Goal: Information Seeking & Learning: Learn about a topic

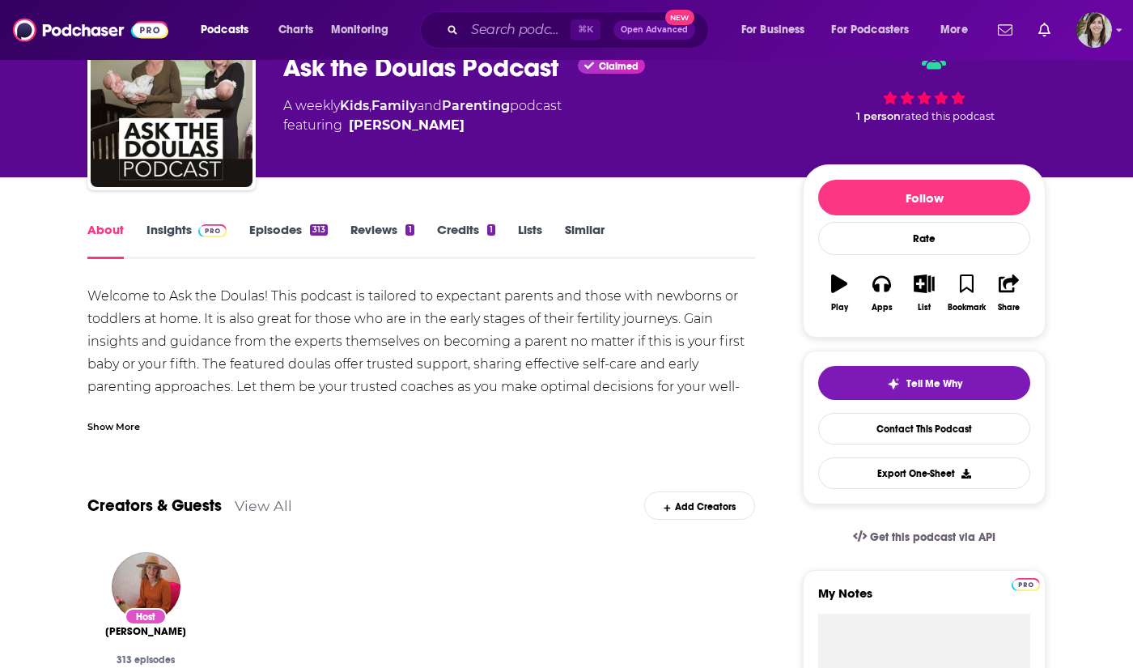
scroll to position [87, 0]
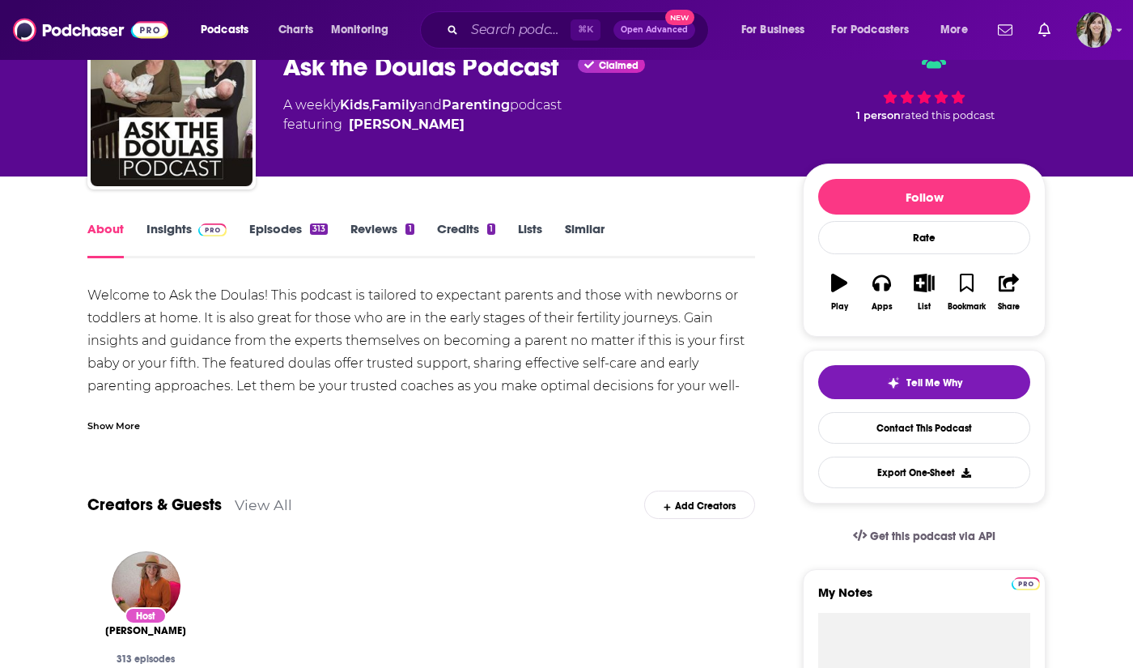
click at [113, 431] on div "Show More" at bounding box center [113, 424] width 53 height 15
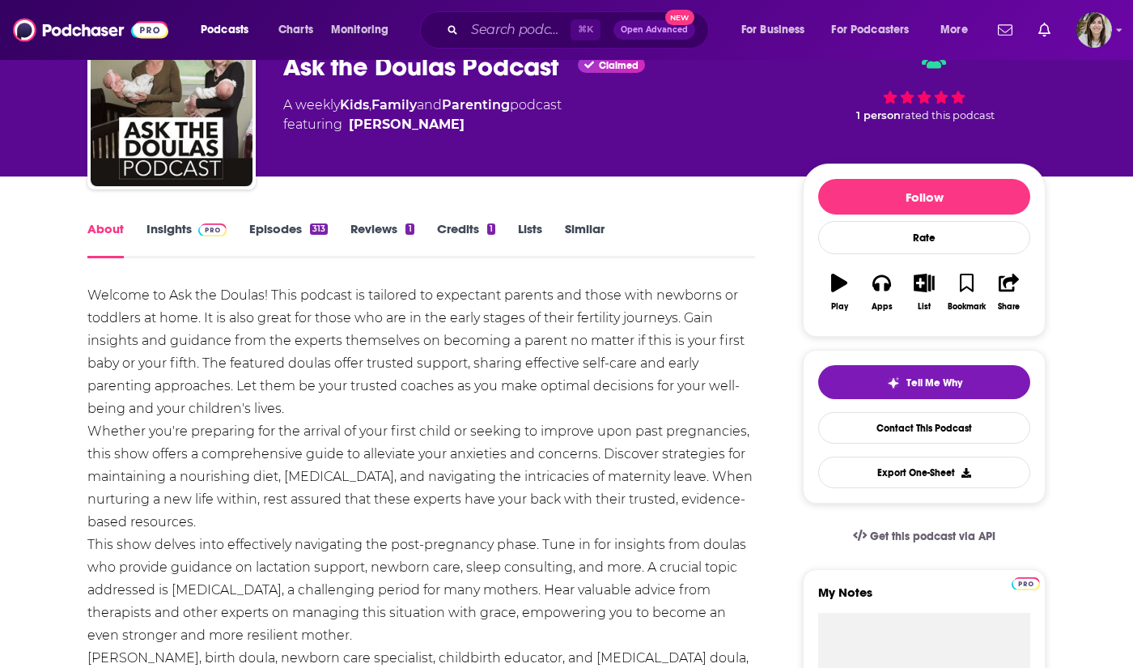
click at [179, 237] on link "Insights" at bounding box center [187, 239] width 80 height 37
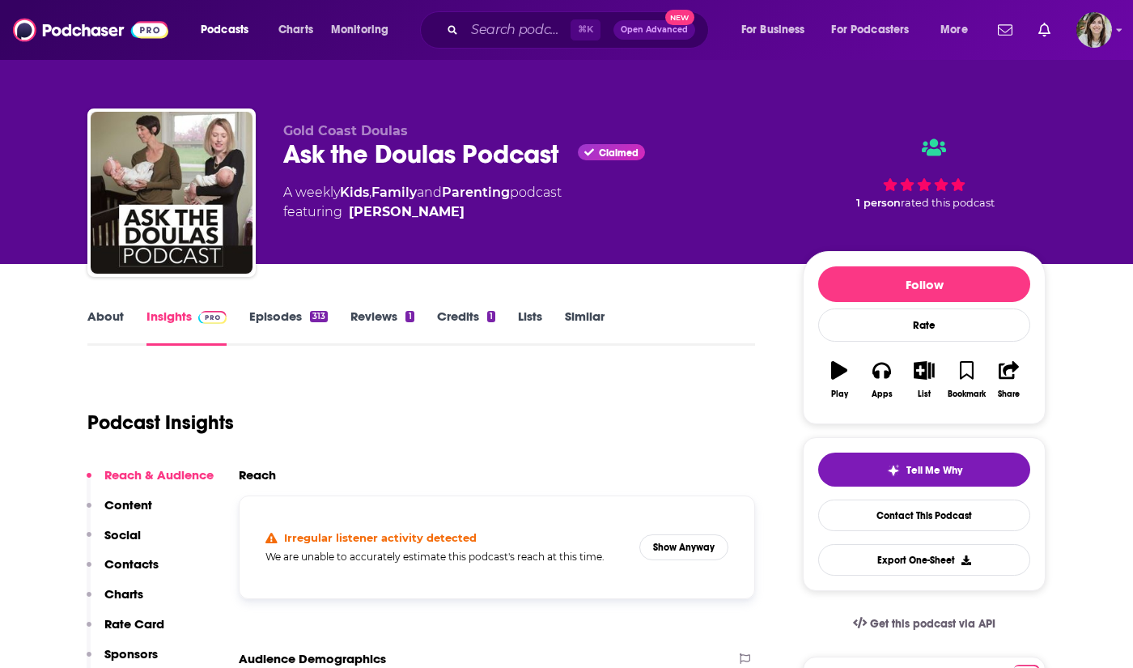
click at [121, 321] on link "About" at bounding box center [105, 326] width 36 height 37
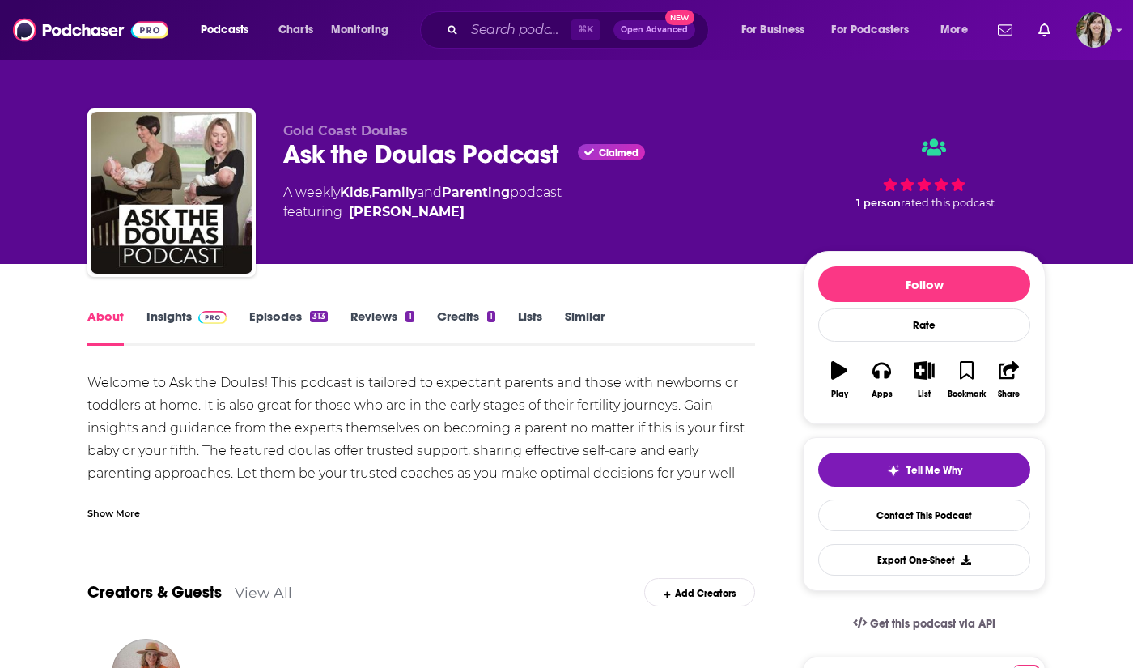
click at [139, 517] on div "Show More" at bounding box center [113, 511] width 53 height 15
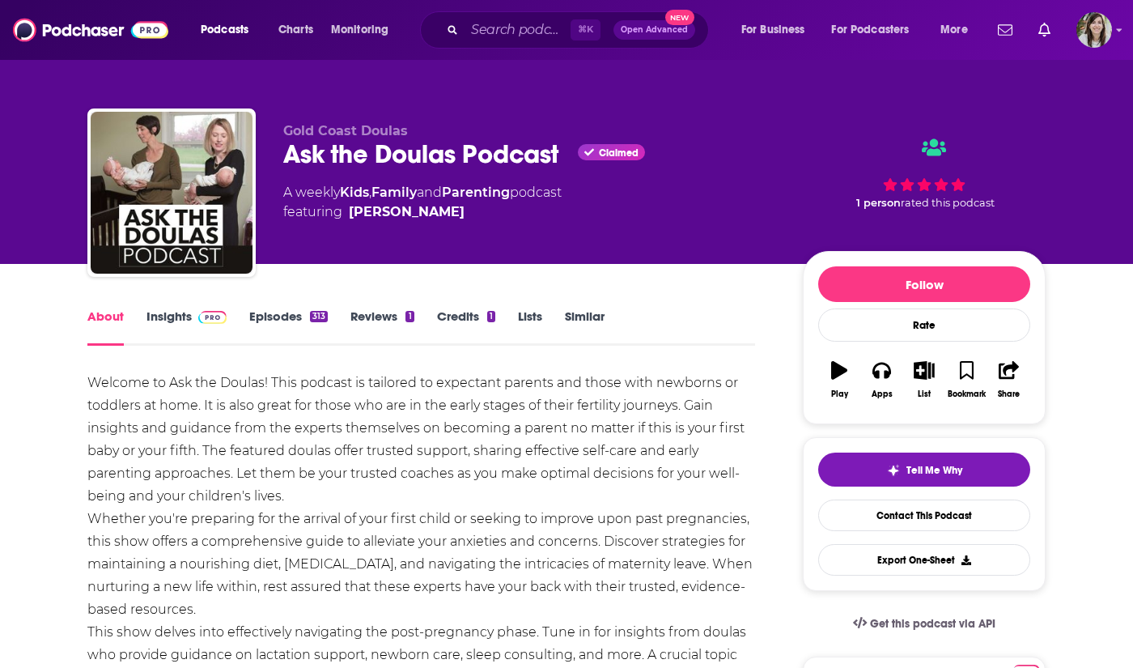
click at [279, 312] on link "Episodes 313" at bounding box center [288, 326] width 79 height 37
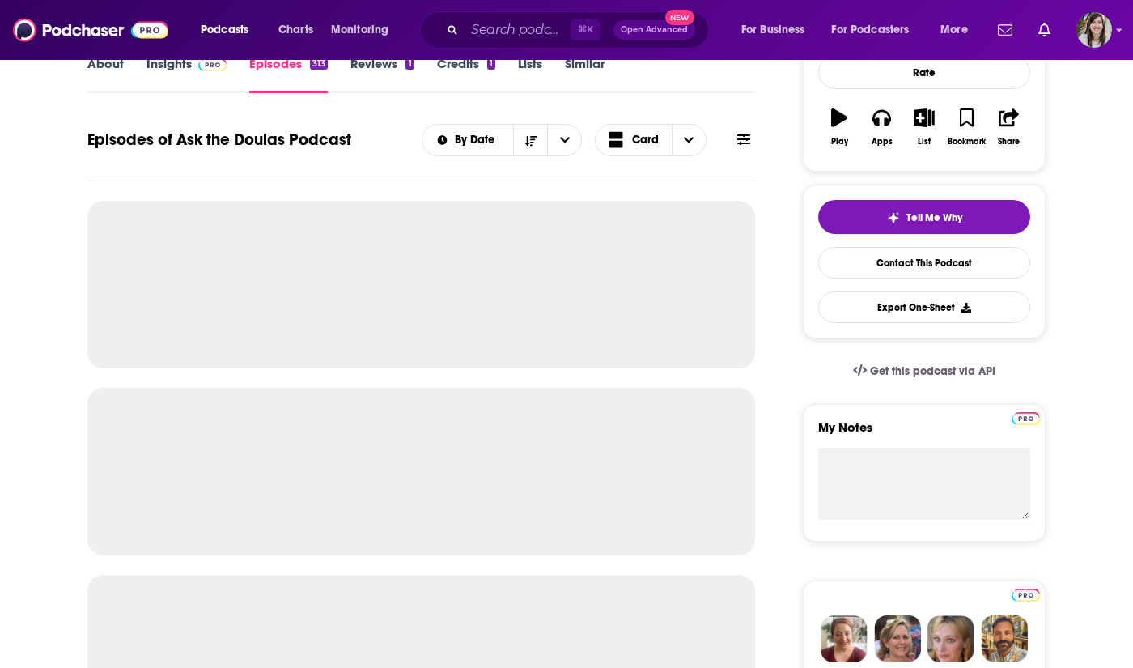
scroll to position [255, 0]
